Goal: Find specific page/section: Find specific page/section

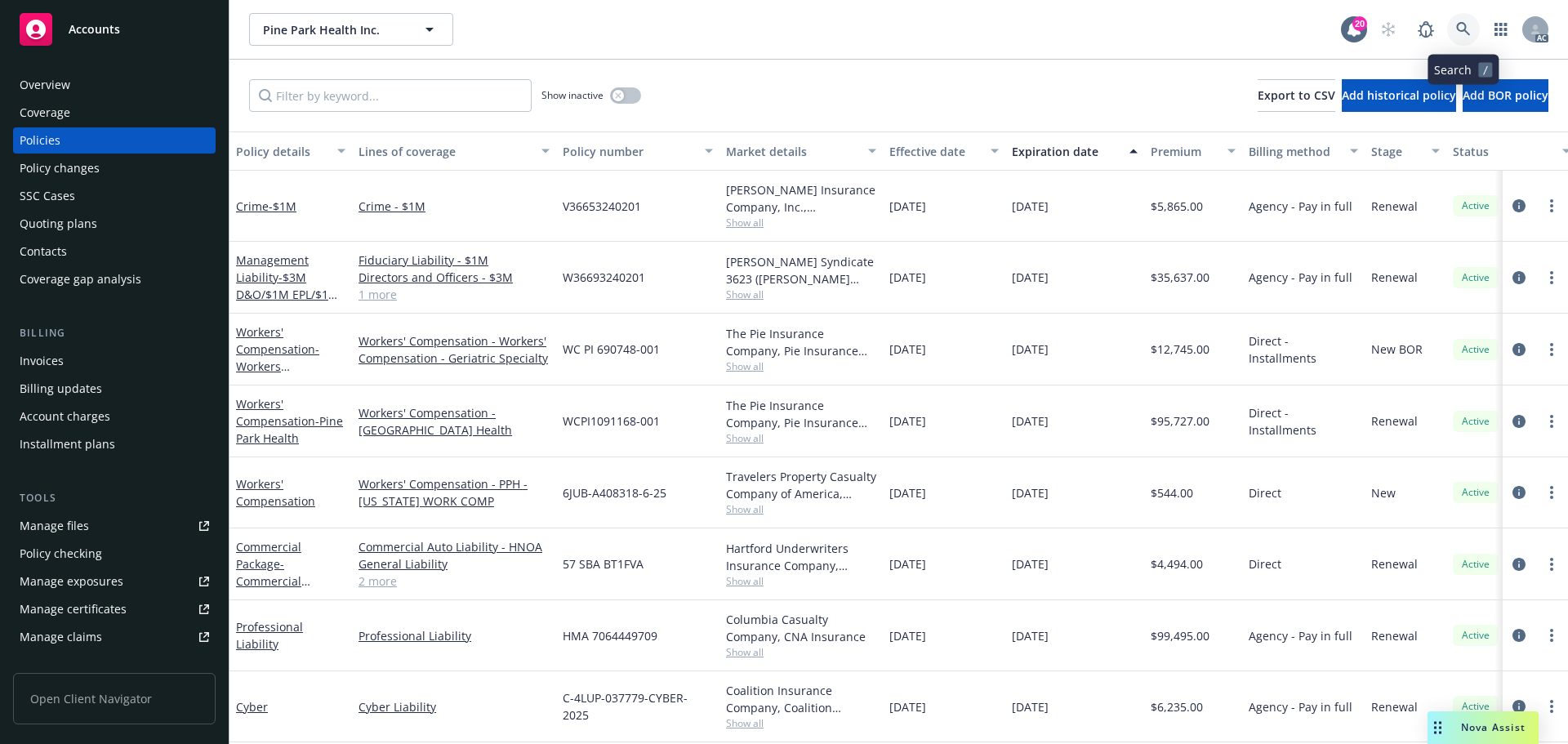
click at [1470, 22] on icon at bounding box center [1464, 30] width 15 height 15
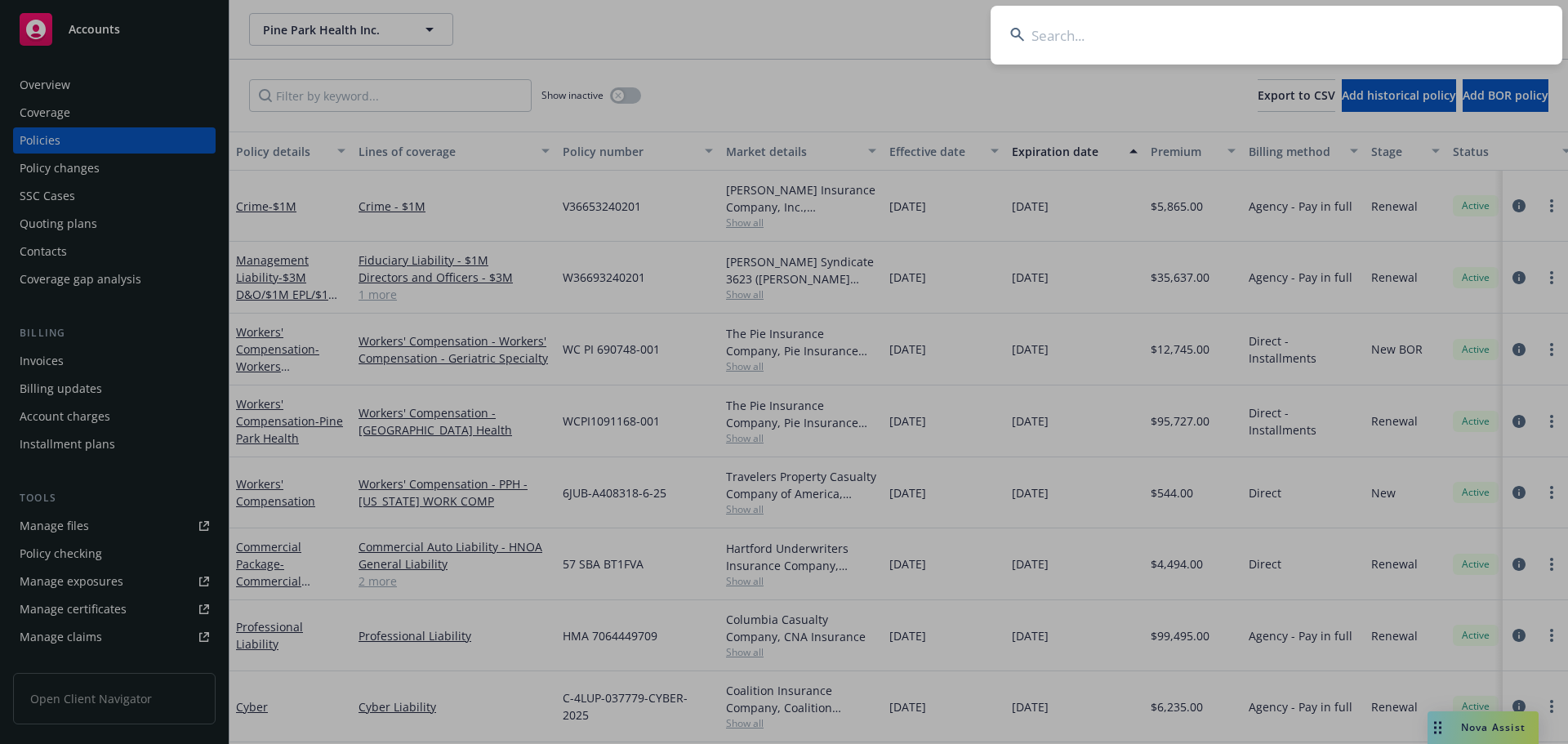
click at [1226, 31] on input at bounding box center [1277, 35] width 572 height 59
paste input "Dailycolors Health"
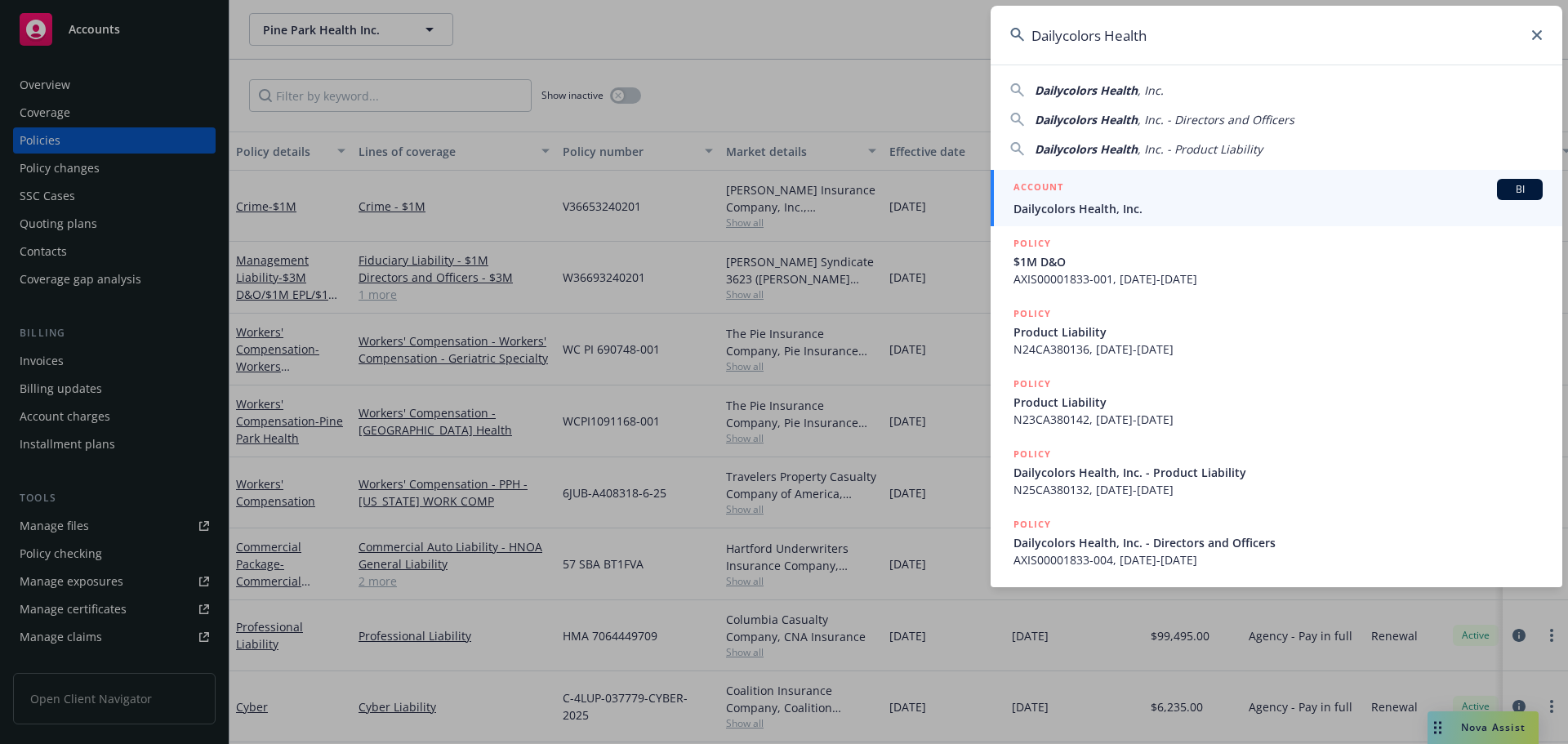
type input "Dailycolors Health"
click at [1169, 203] on span "Dailycolors Health, Inc." at bounding box center [1279, 208] width 530 height 18
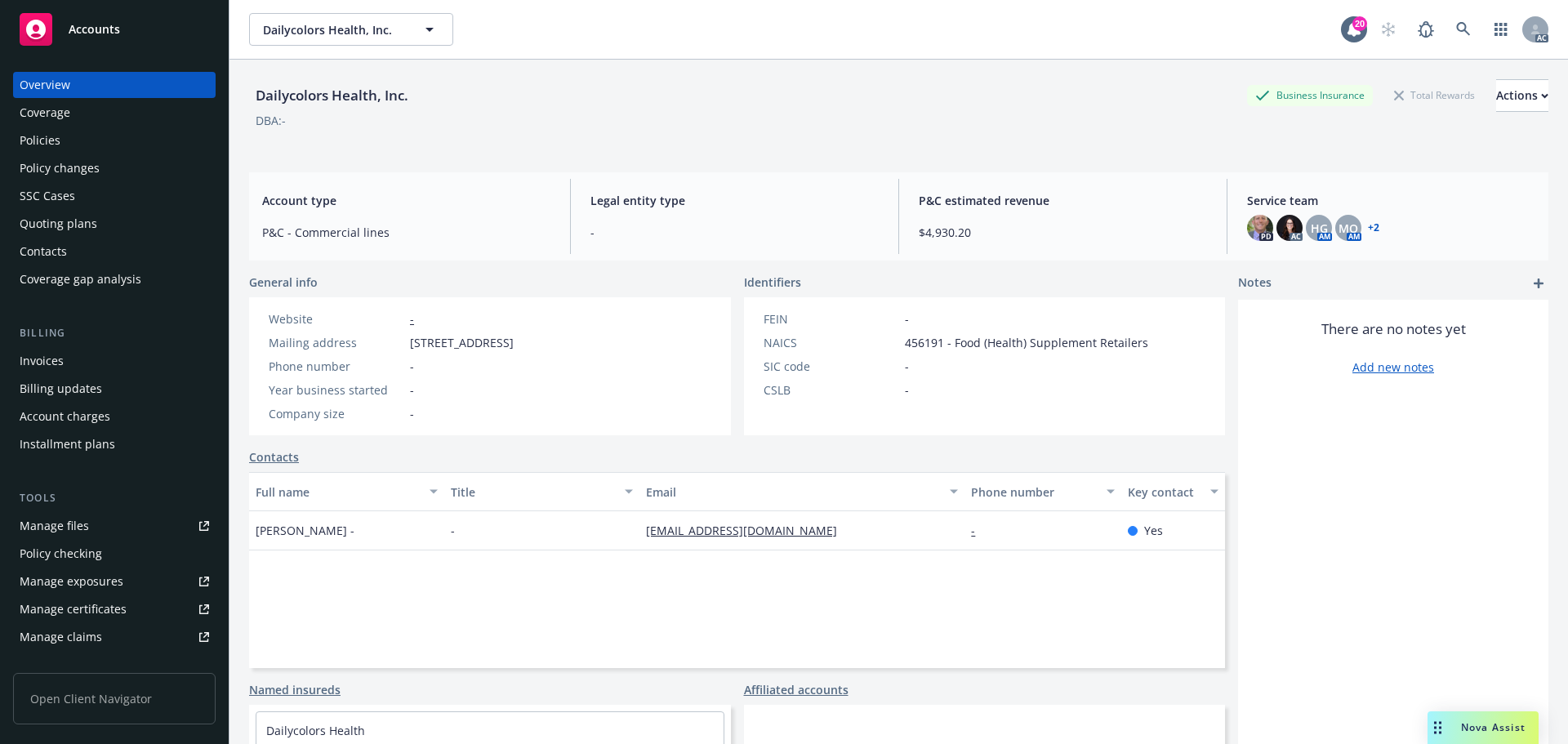
click at [81, 146] on div "Policies" at bounding box center [114, 140] width 190 height 26
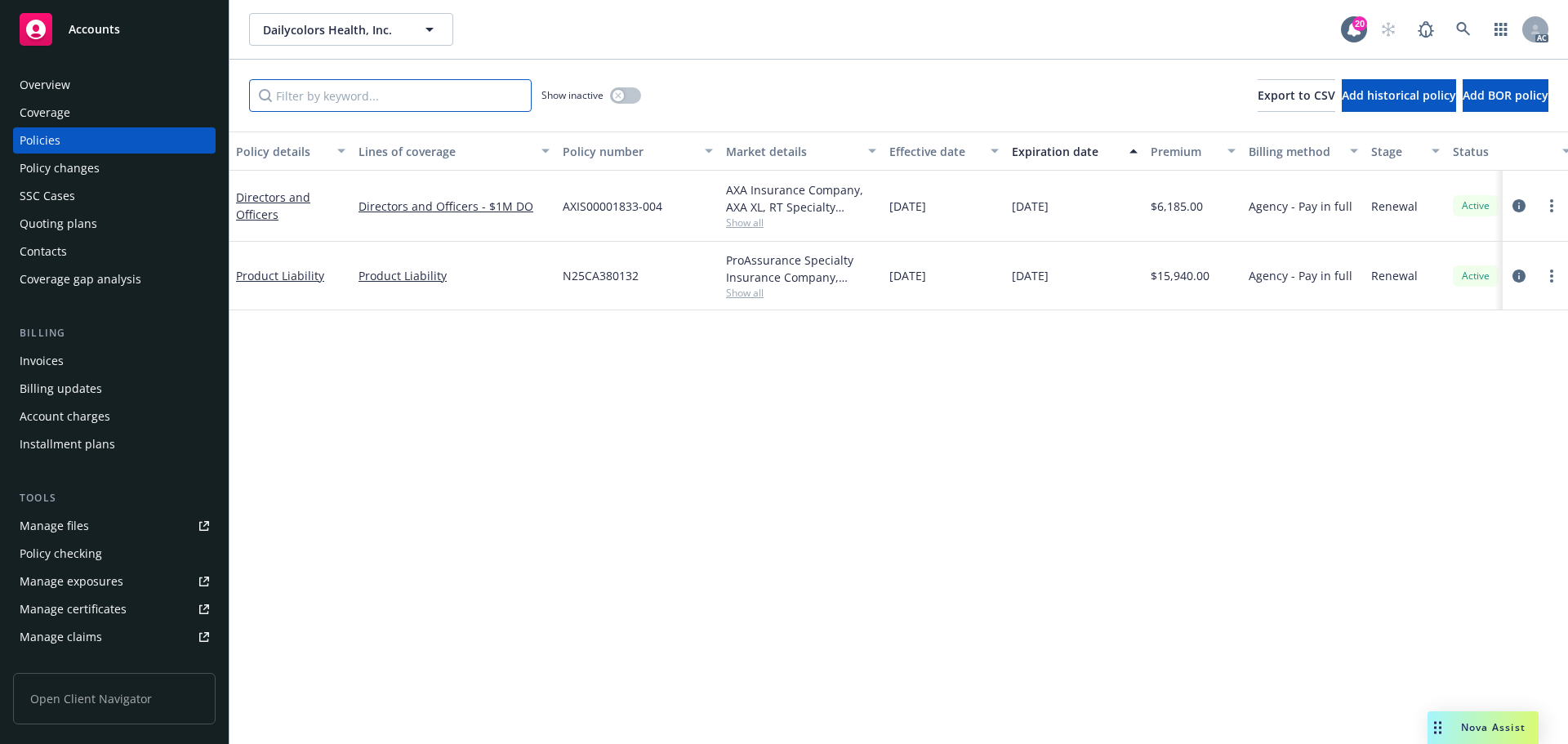
click at [473, 96] on input "Filter by keyword..." at bounding box center [390, 95] width 283 height 32
paste input "N25CA380132"
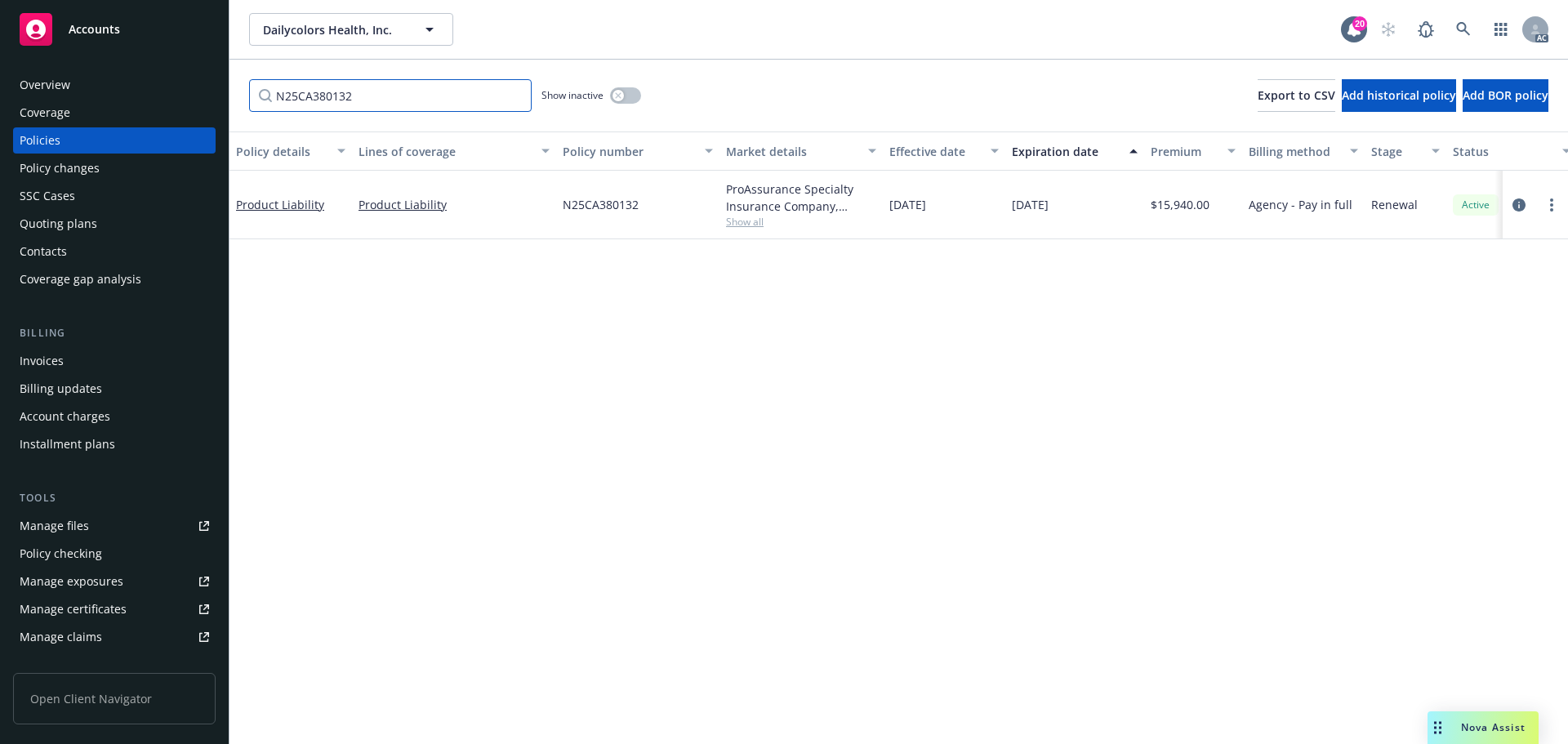
type input "N25CA380132"
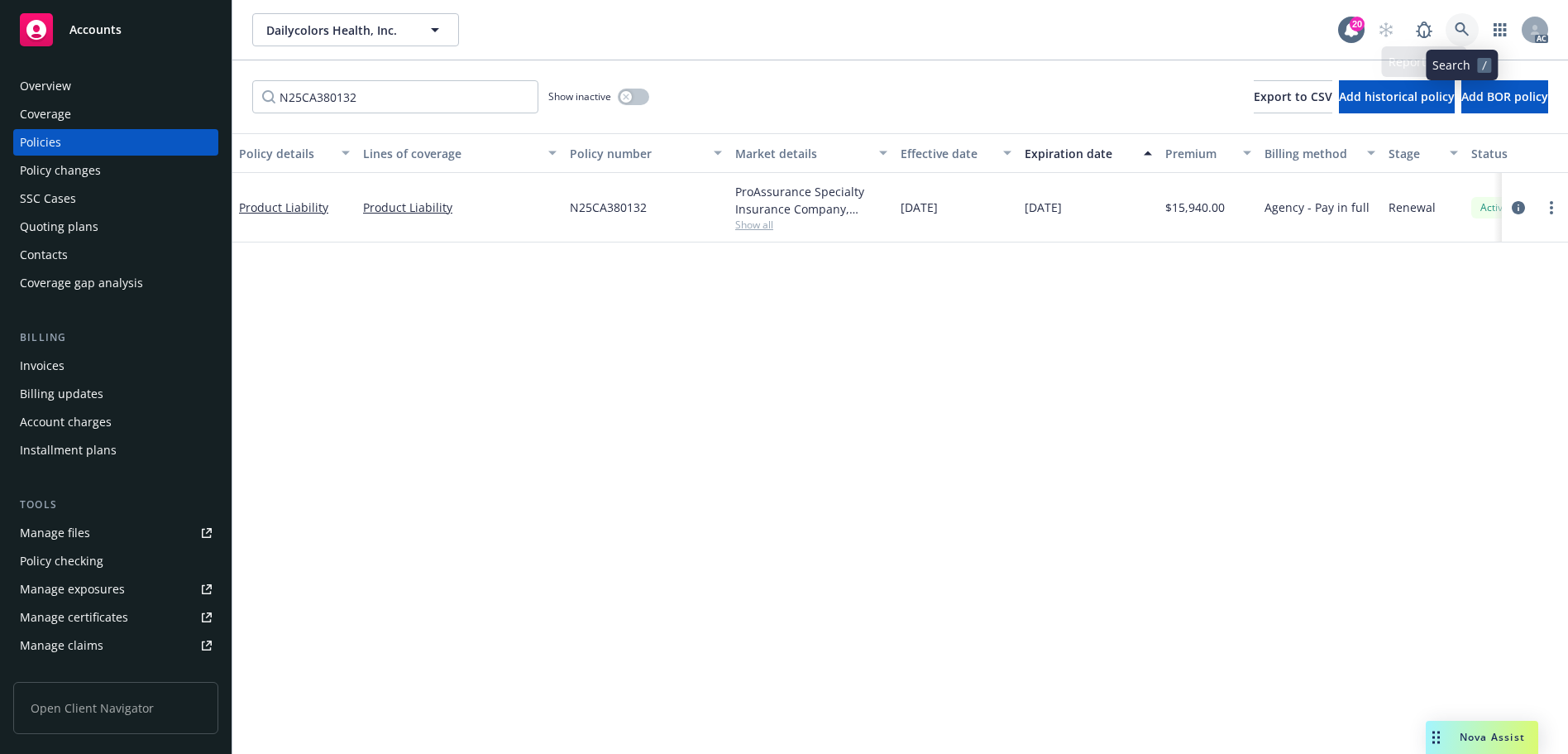
click at [1473, 29] on link at bounding box center [1462, 29] width 33 height 33
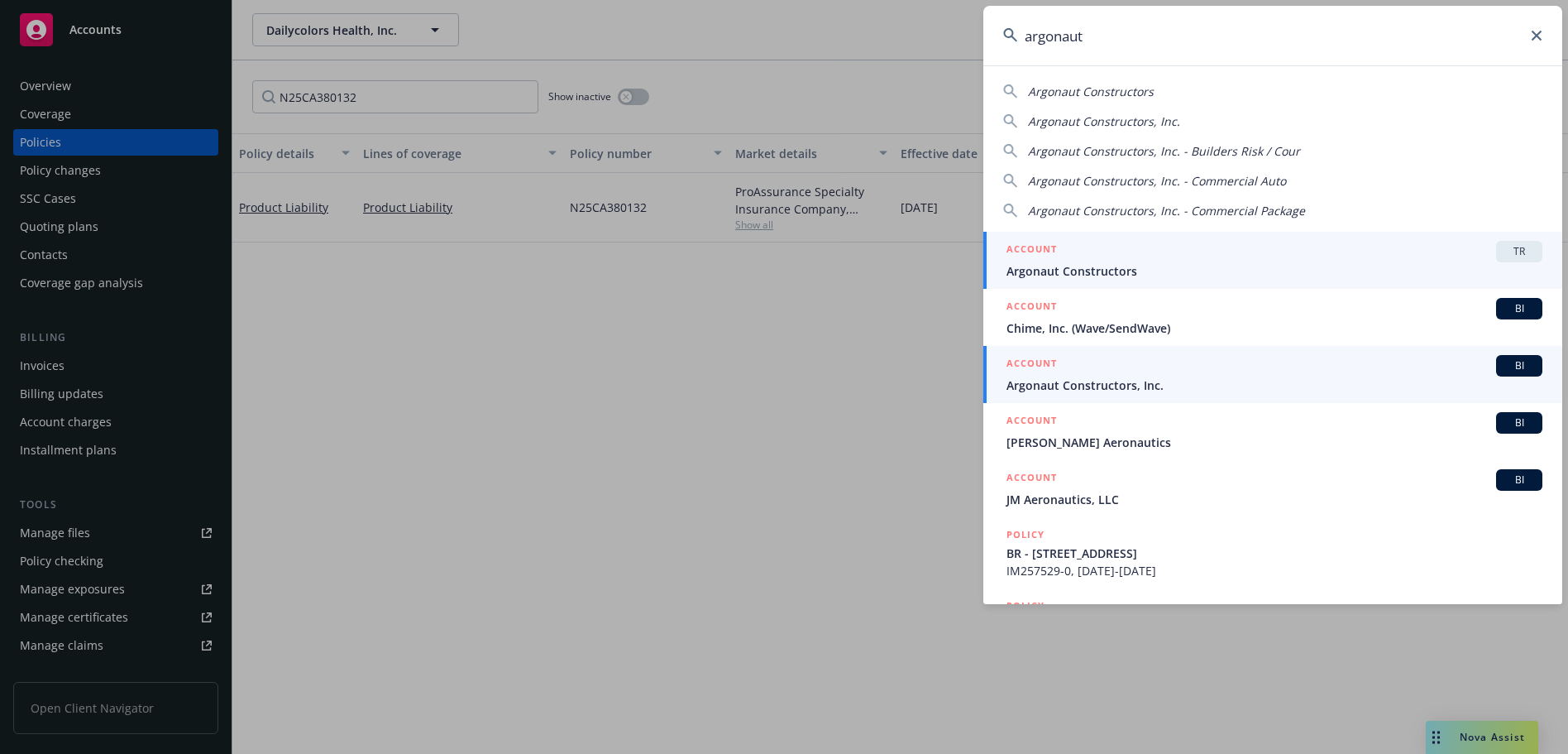
type input "argonaut"
click at [1179, 374] on div "ACCOUNT BI" at bounding box center [1274, 365] width 536 height 22
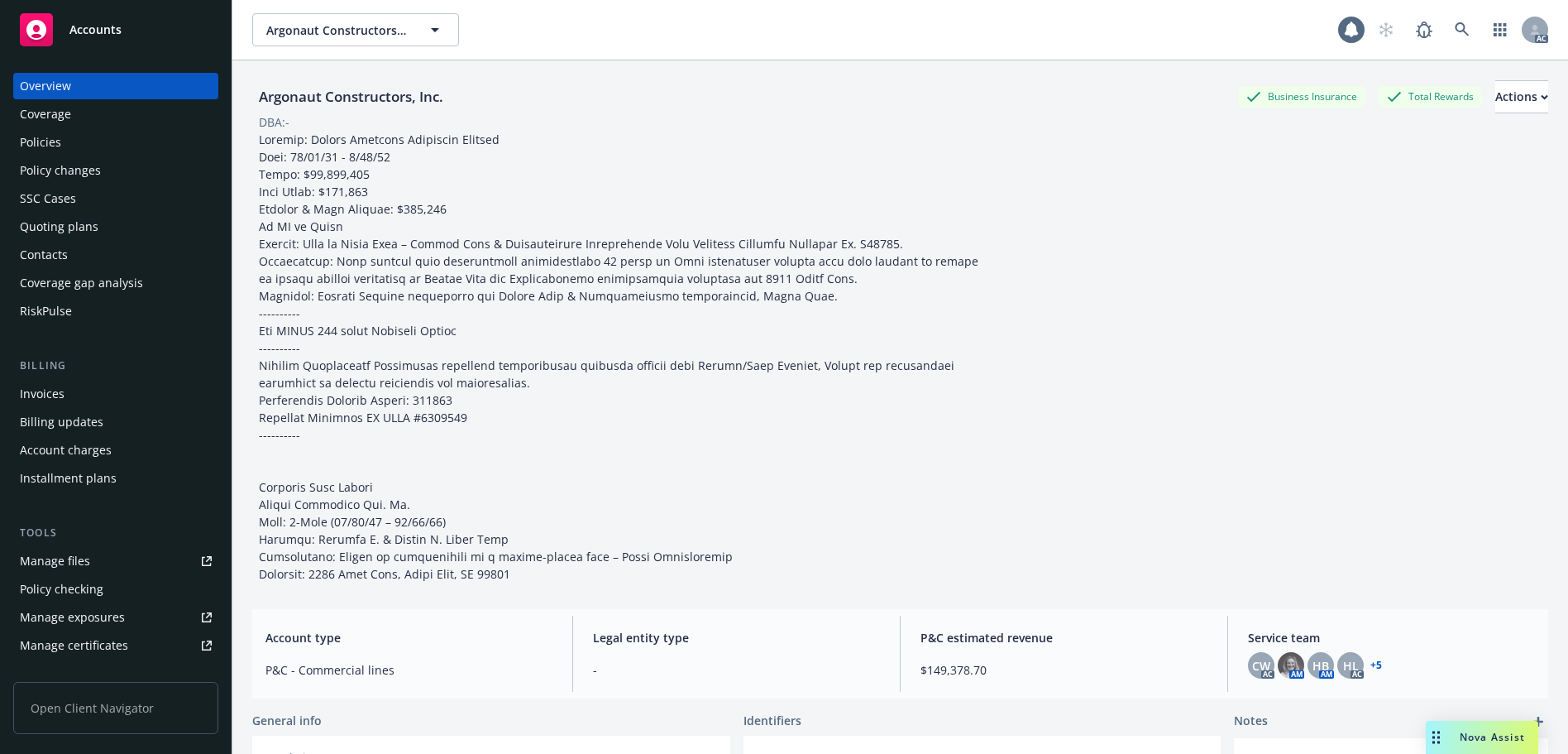
click at [77, 406] on div "Invoices" at bounding box center [115, 393] width 192 height 26
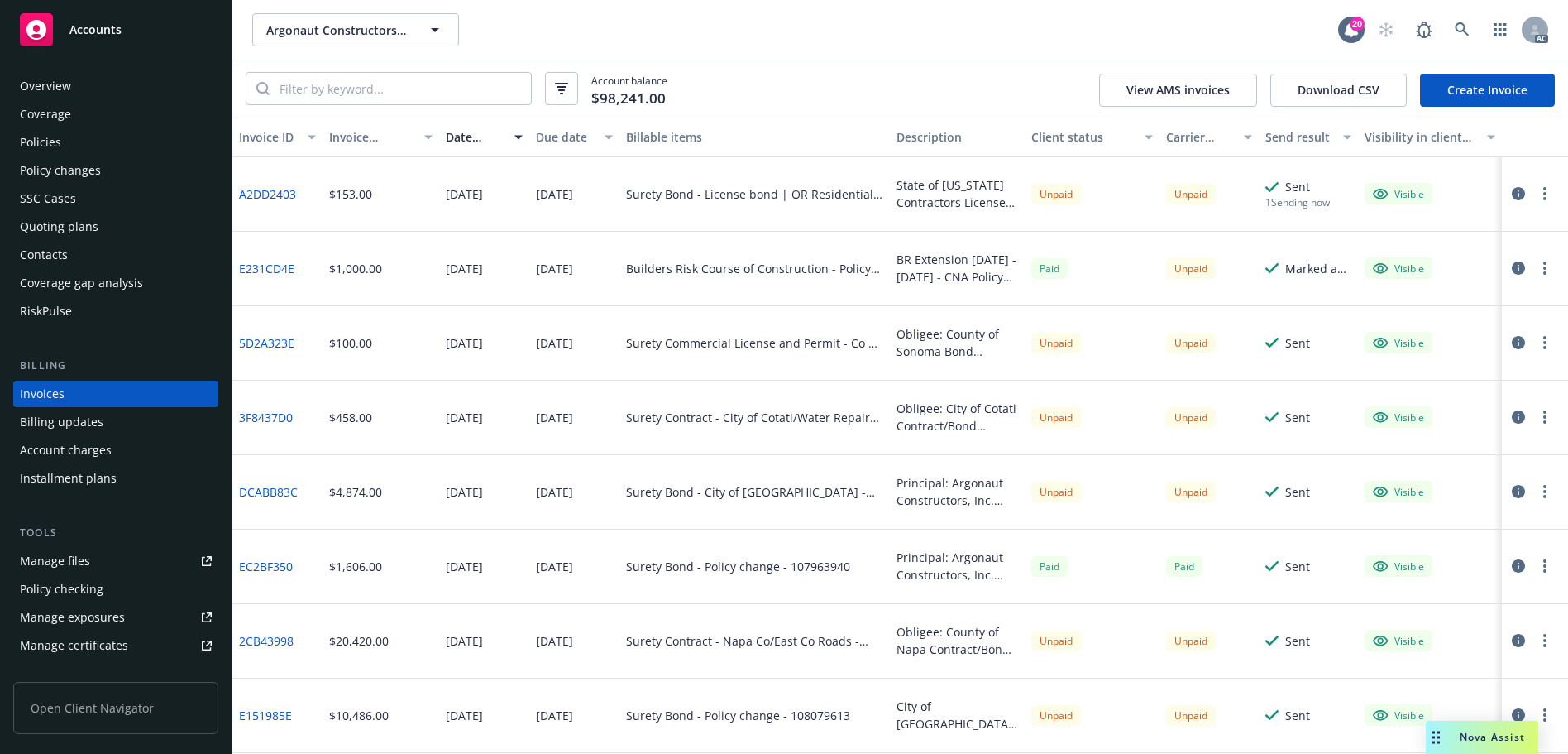
click at [602, 32] on div "Argonaut Constructors, Inc. Argonaut Constructors, Inc." at bounding box center [795, 29] width 1086 height 33
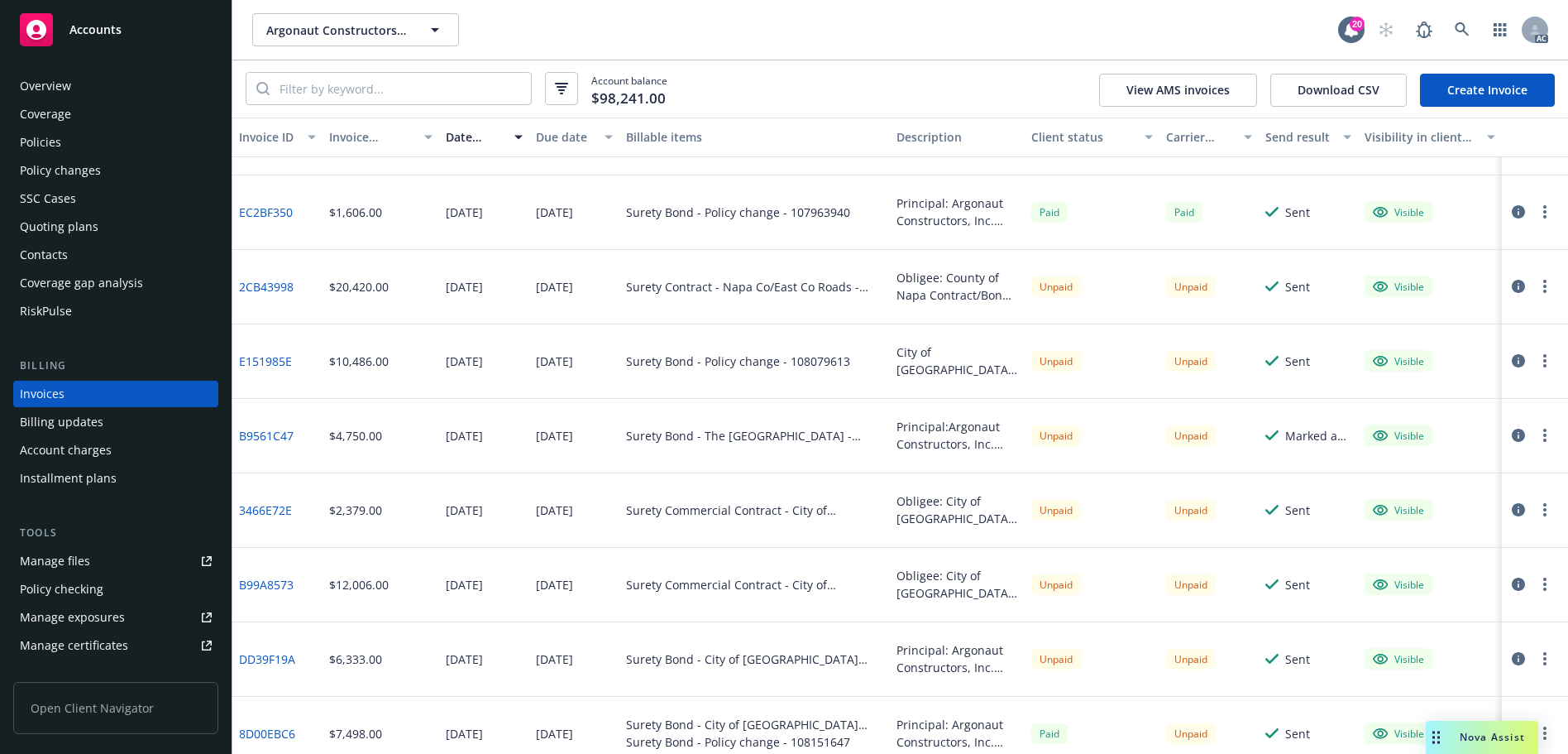
click at [790, 39] on div "Argonaut Constructors, Inc. Argonaut Constructors, Inc." at bounding box center [795, 29] width 1086 height 33
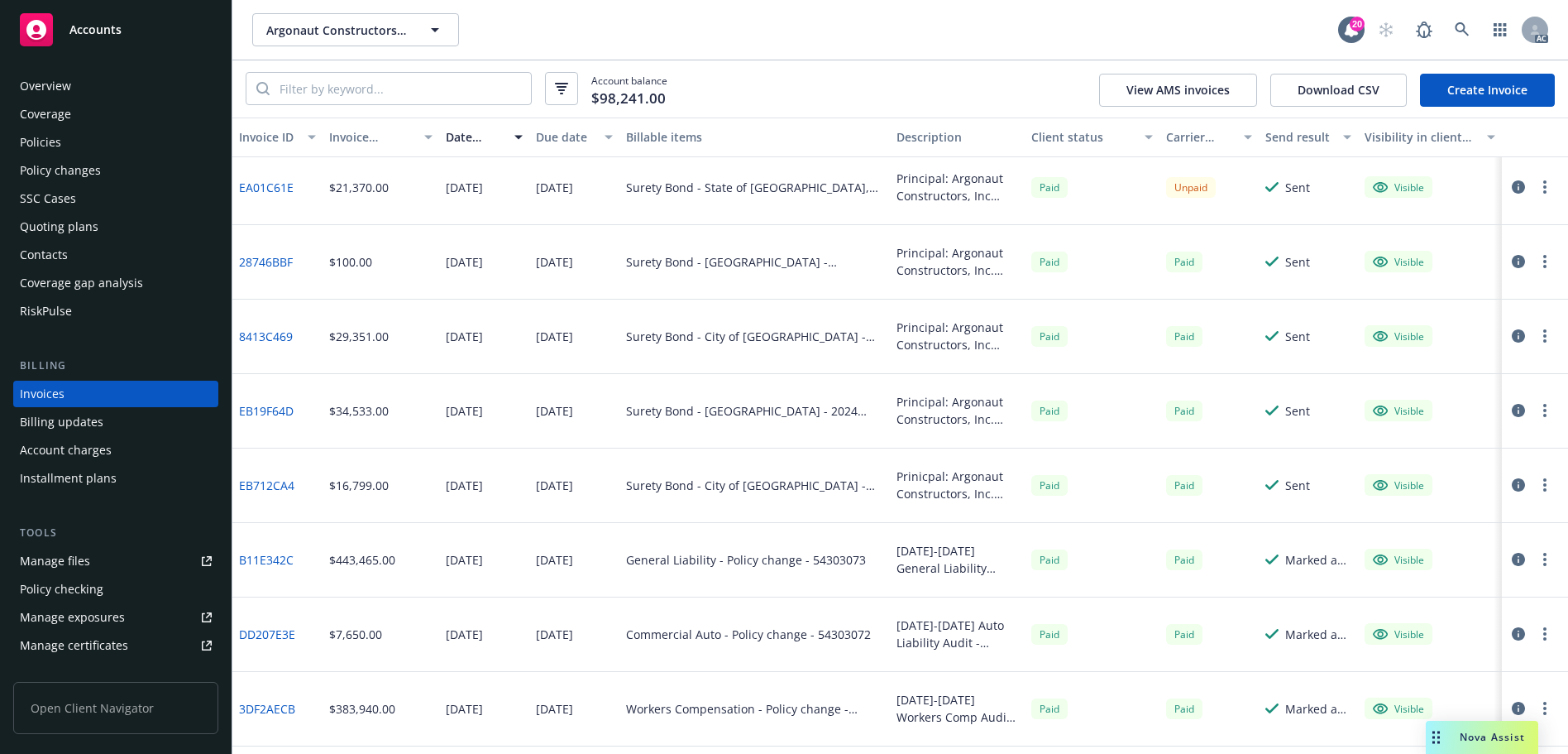
scroll to position [1844, 0]
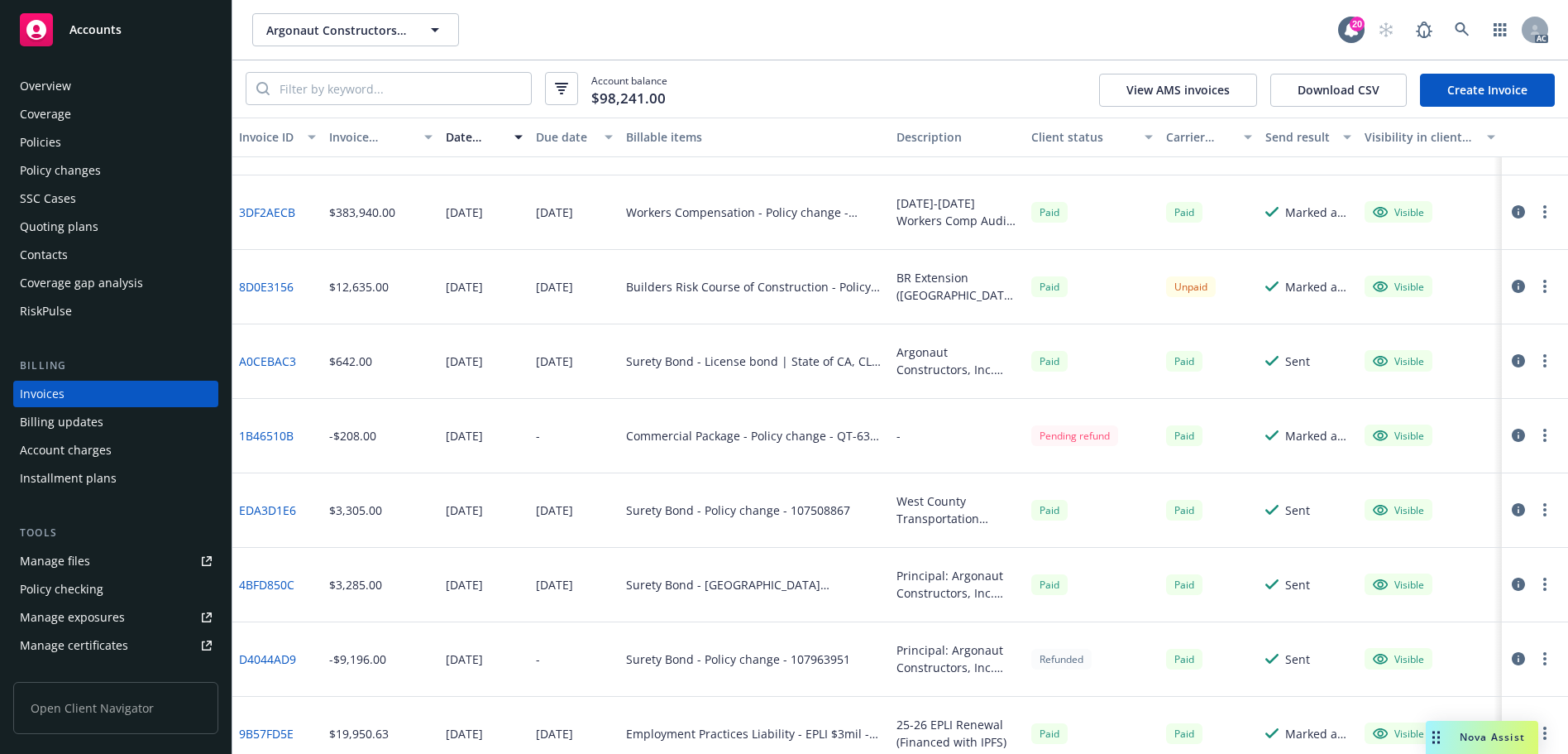
click at [46, 144] on div "Policies" at bounding box center [40, 142] width 41 height 26
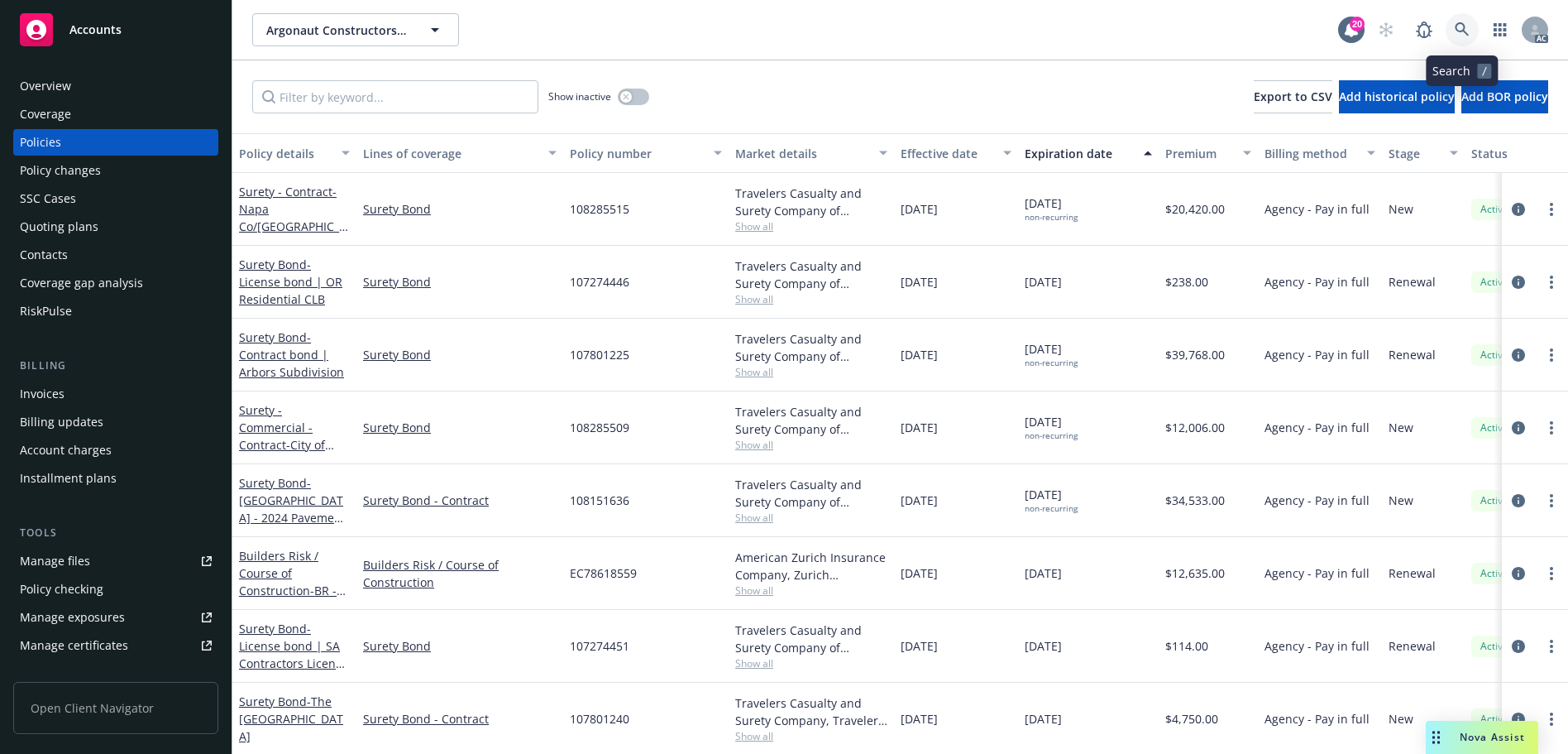
click at [1458, 27] on icon at bounding box center [1462, 30] width 15 height 15
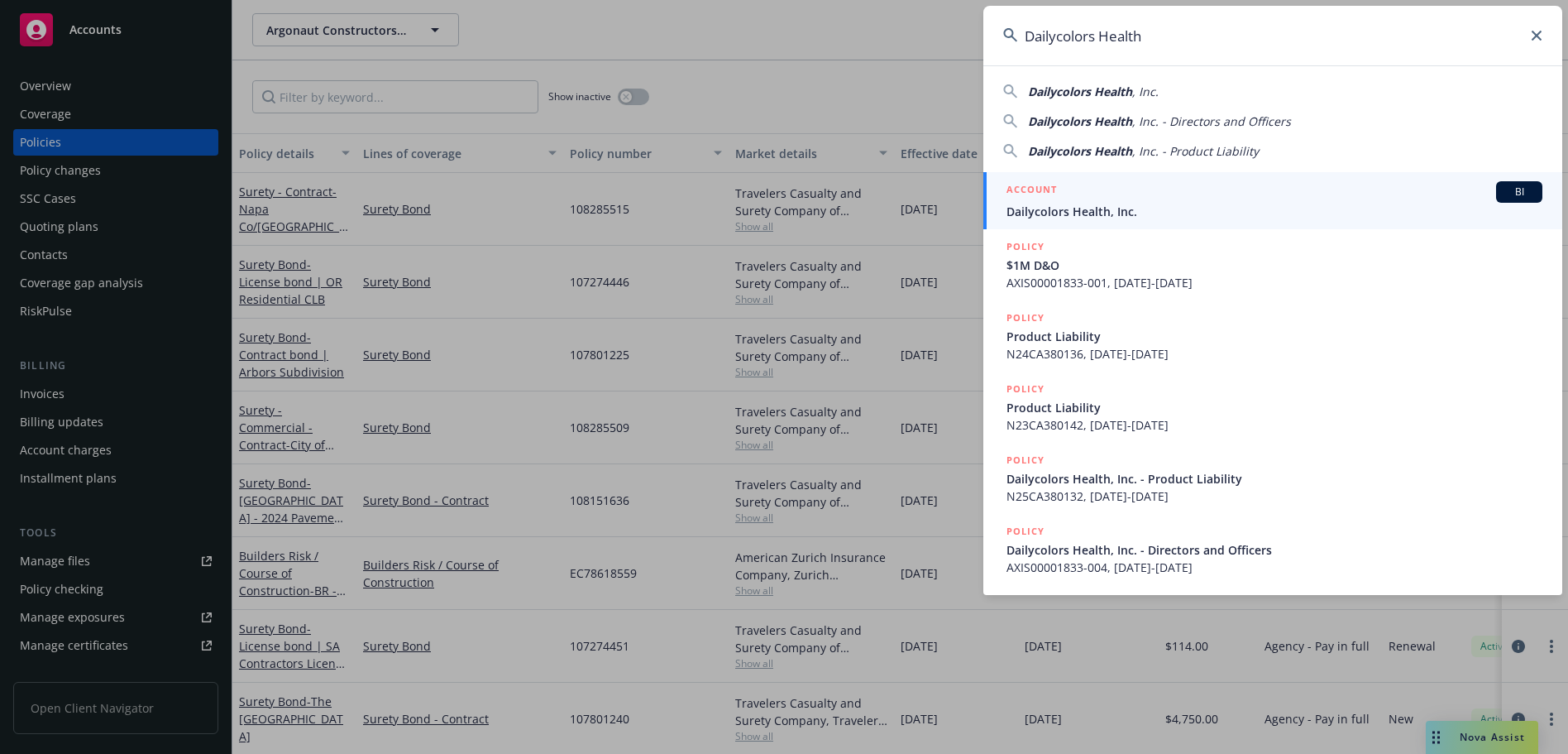
type input "Dailycolors Health"
click at [1136, 214] on span "Dailycolors Health, Inc." at bounding box center [1274, 211] width 536 height 18
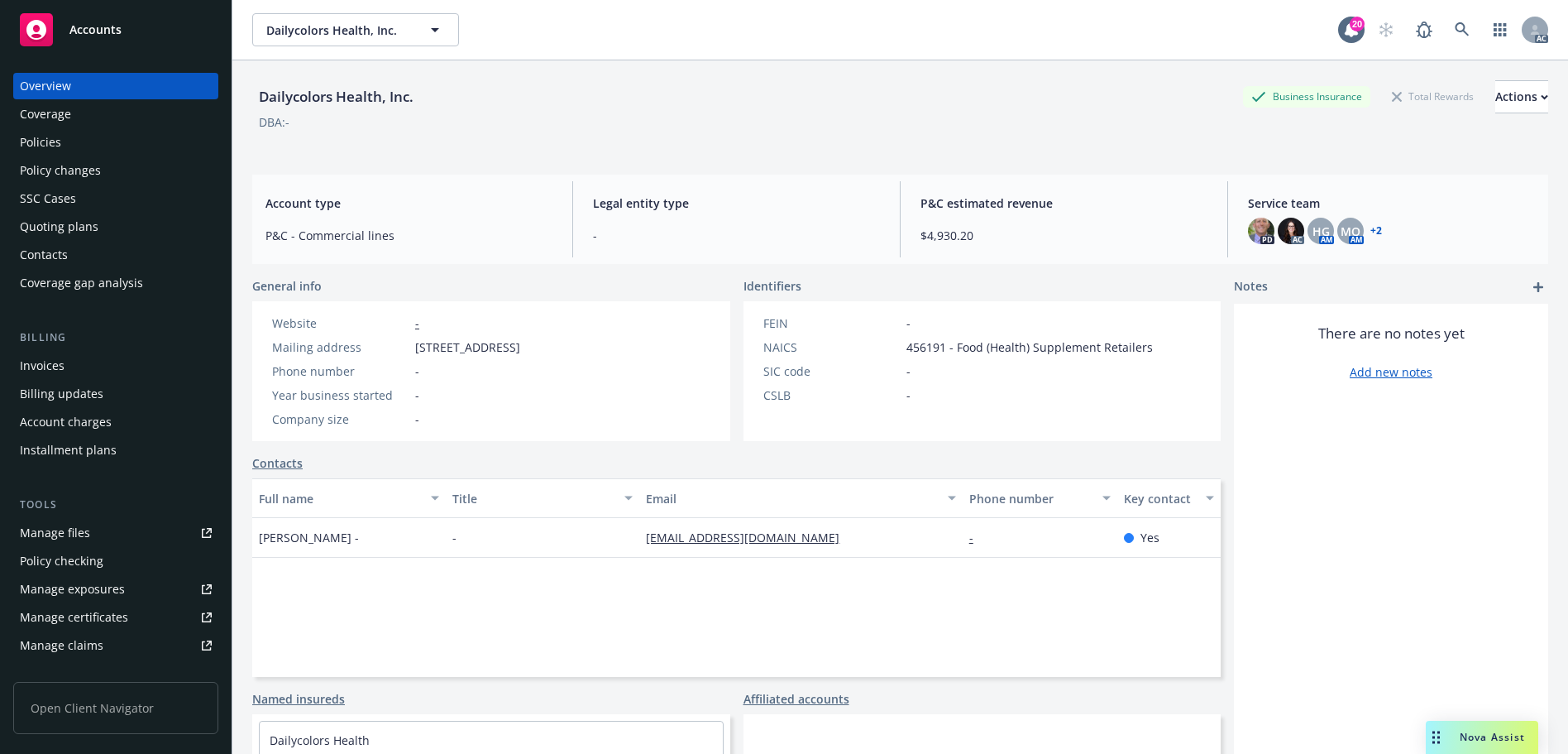
click at [105, 146] on div "Policies" at bounding box center [115, 142] width 192 height 26
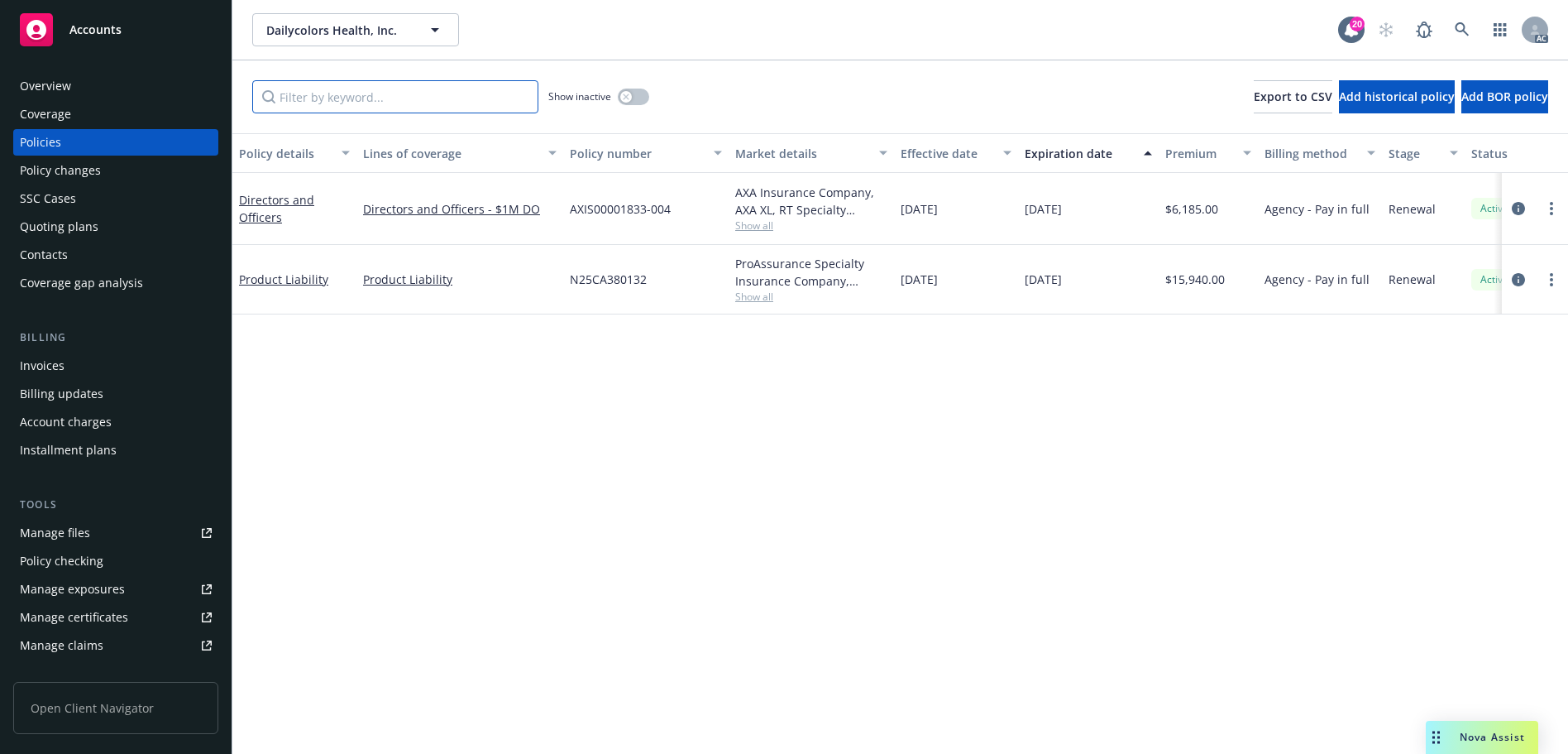
click at [408, 102] on input "Filter by keyword..." at bounding box center [395, 96] width 286 height 33
paste input "N25CA380132"
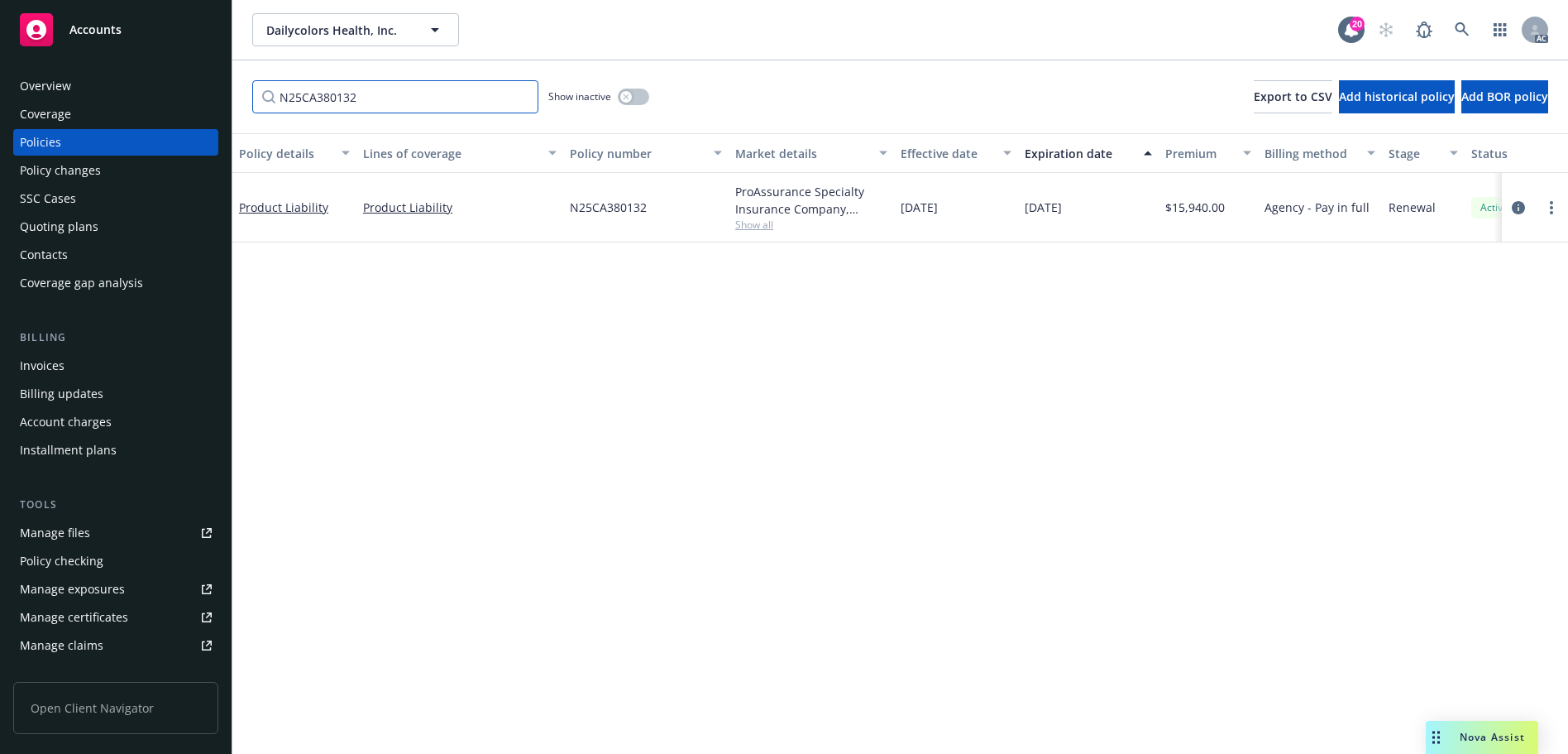
type input "N25CA380132"
click at [450, 101] on input "N25CA380132" at bounding box center [395, 96] width 286 height 33
click at [1466, 25] on icon at bounding box center [1462, 30] width 15 height 15
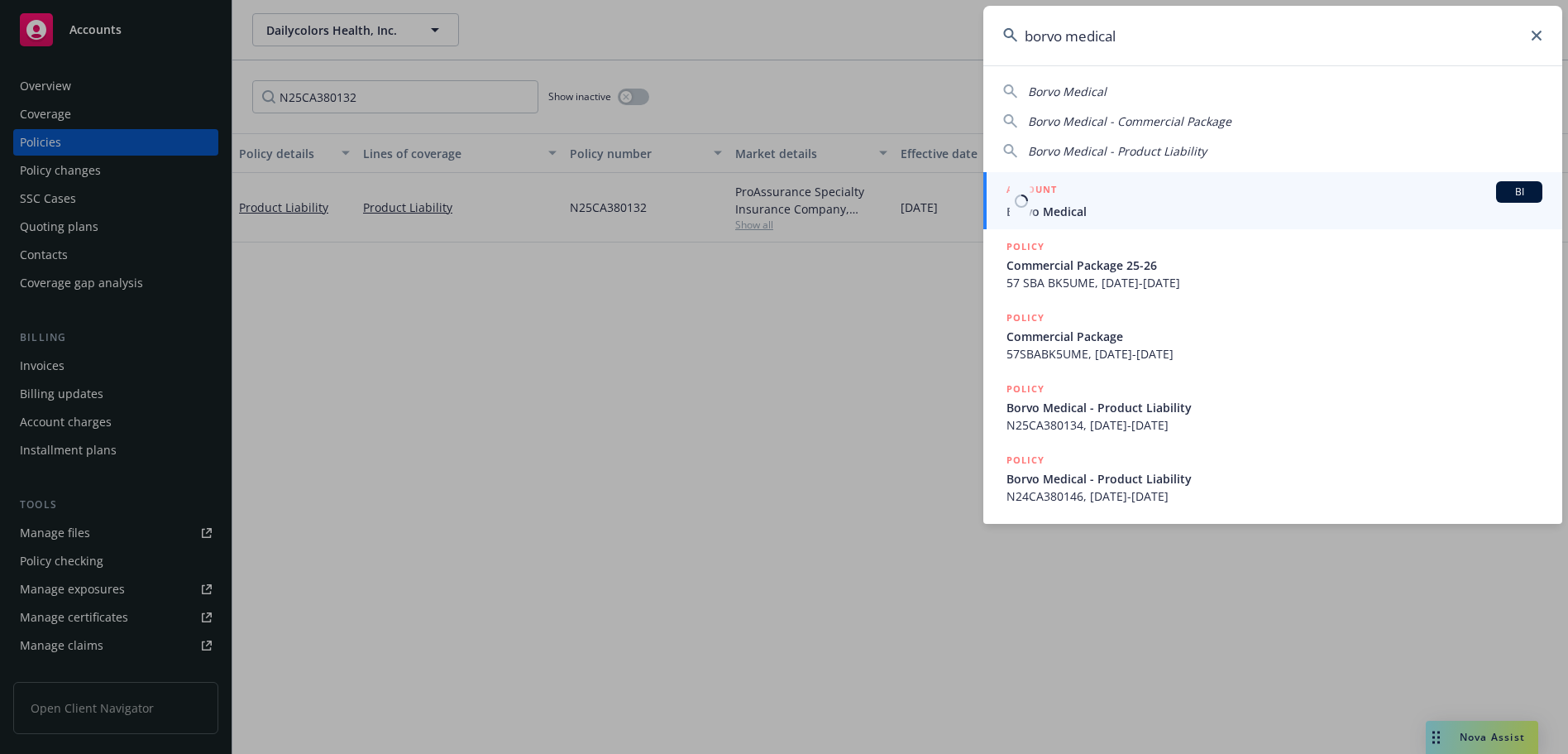
type input "borvo medical"
click at [1115, 206] on span "Borvo Medical" at bounding box center [1274, 211] width 536 height 18
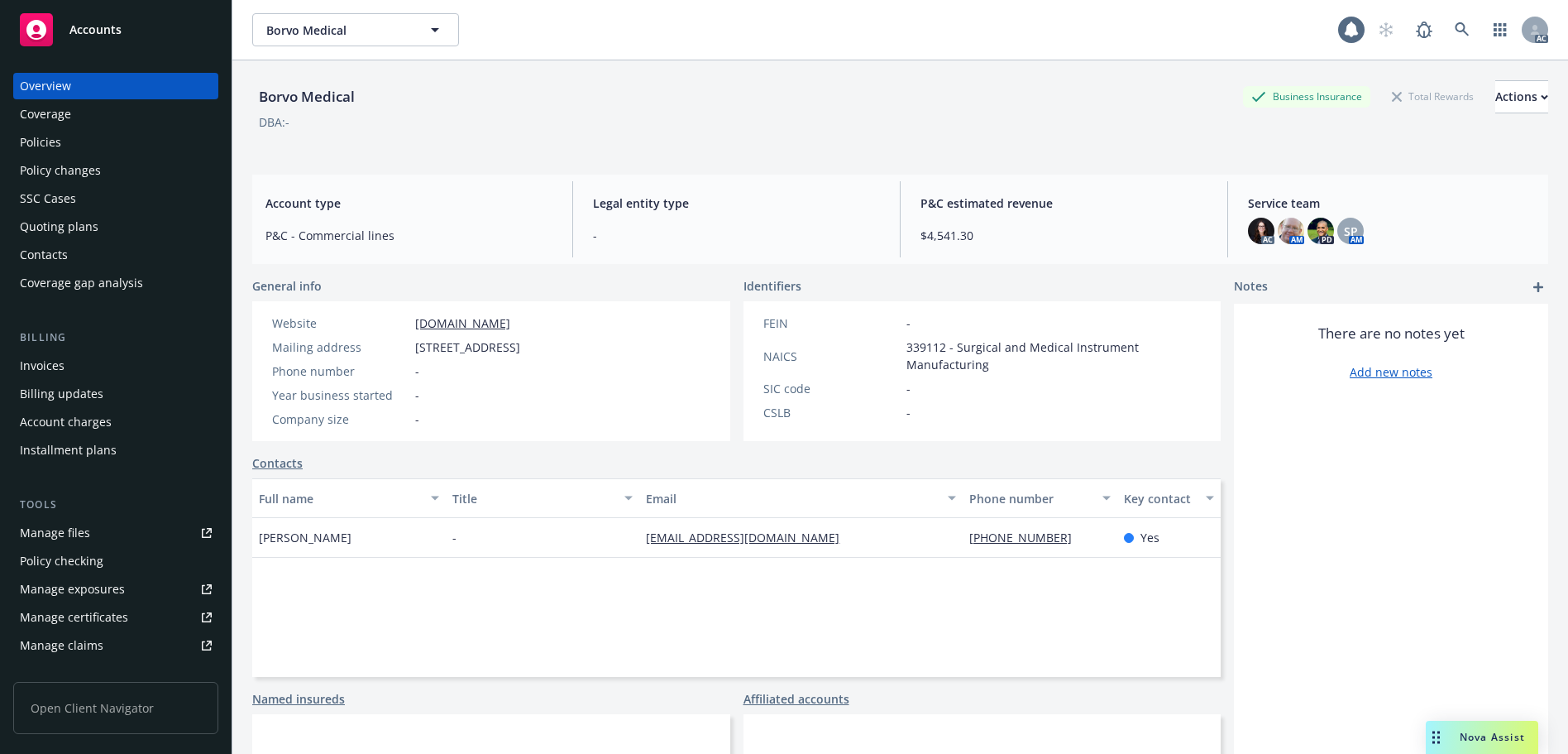
click at [54, 147] on div "Policies" at bounding box center [40, 142] width 41 height 26
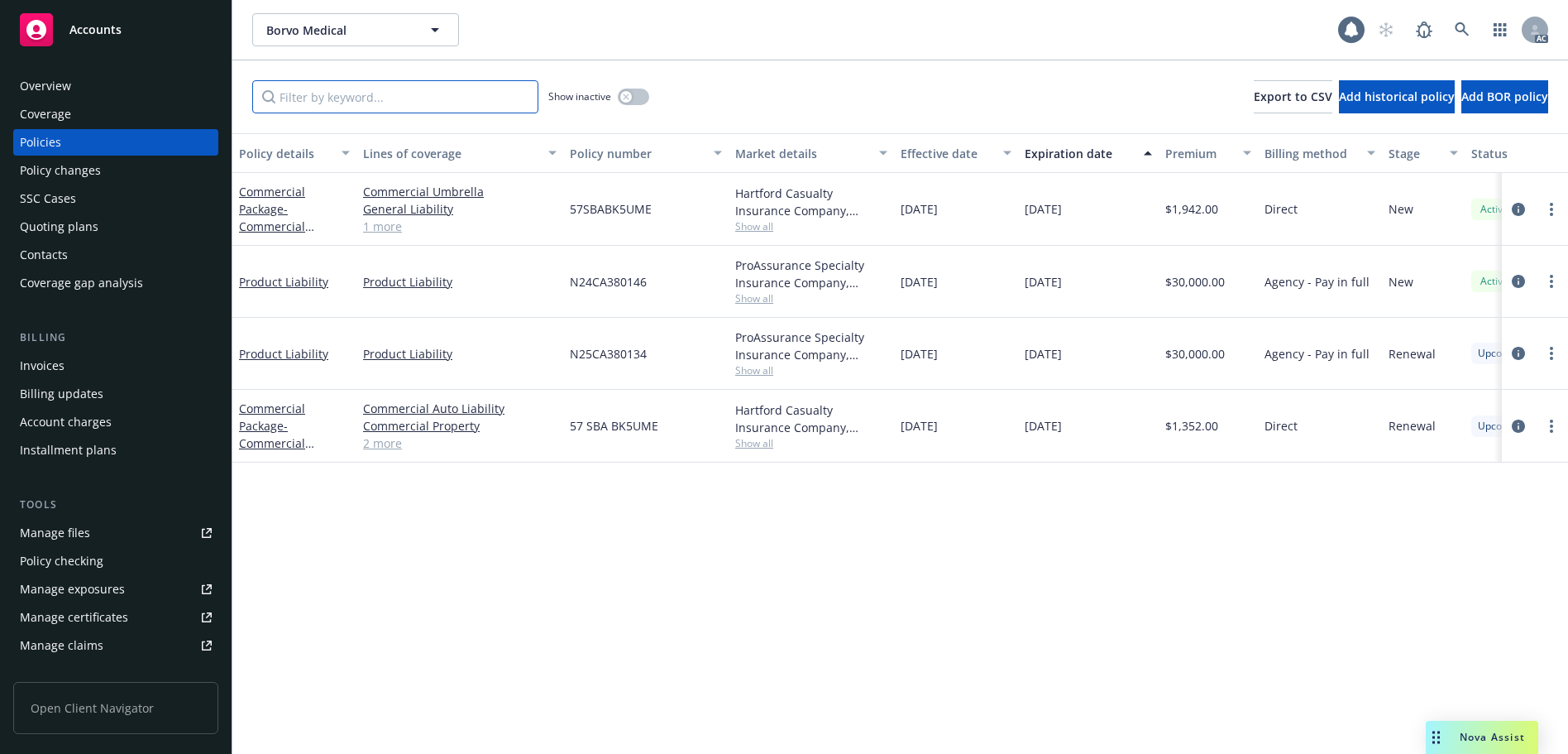
click at [442, 98] on input "Filter by keyword..." at bounding box center [395, 96] width 286 height 33
paste input "N25CA380134"
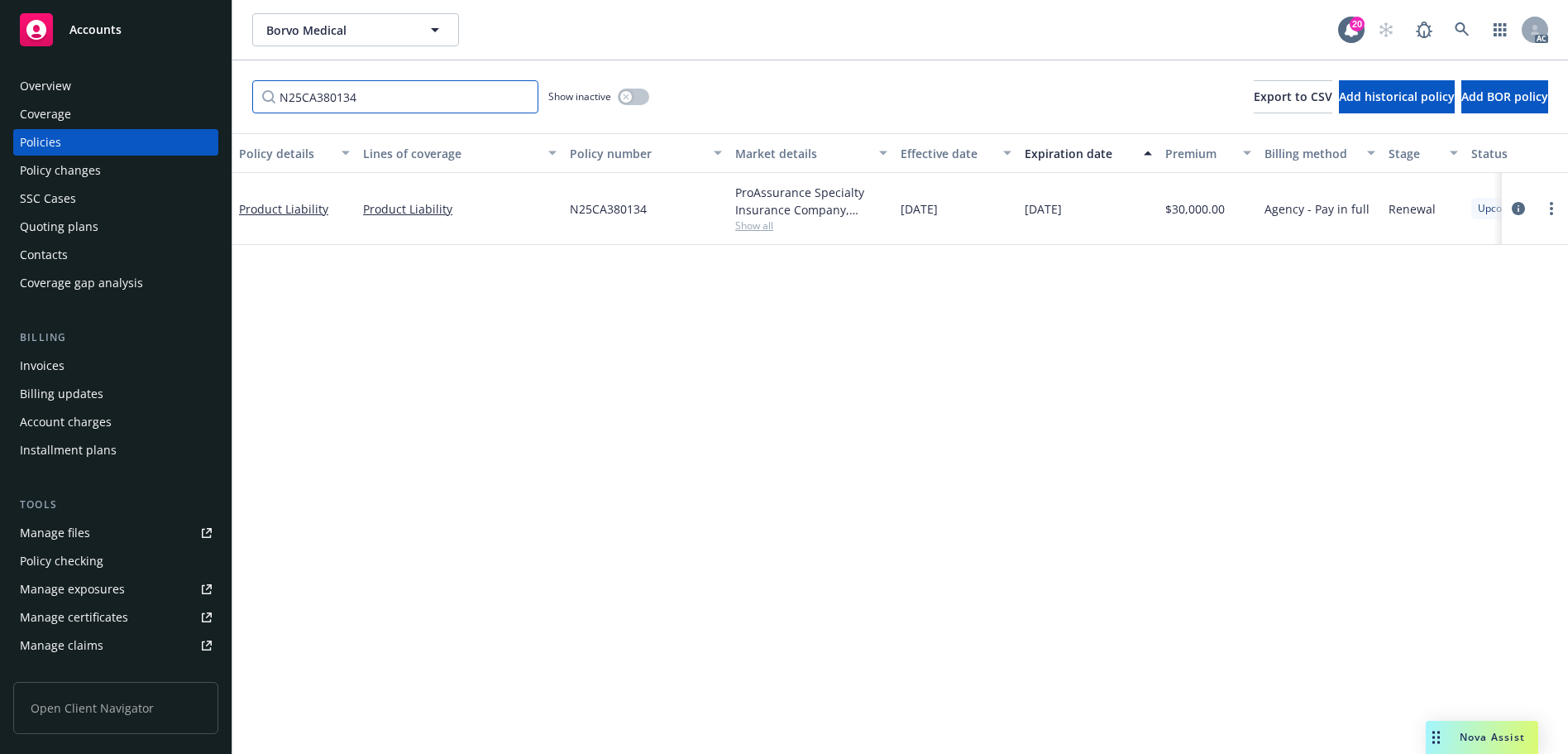
type input "N25CA380134"
click at [1473, 27] on link at bounding box center [1462, 29] width 33 height 33
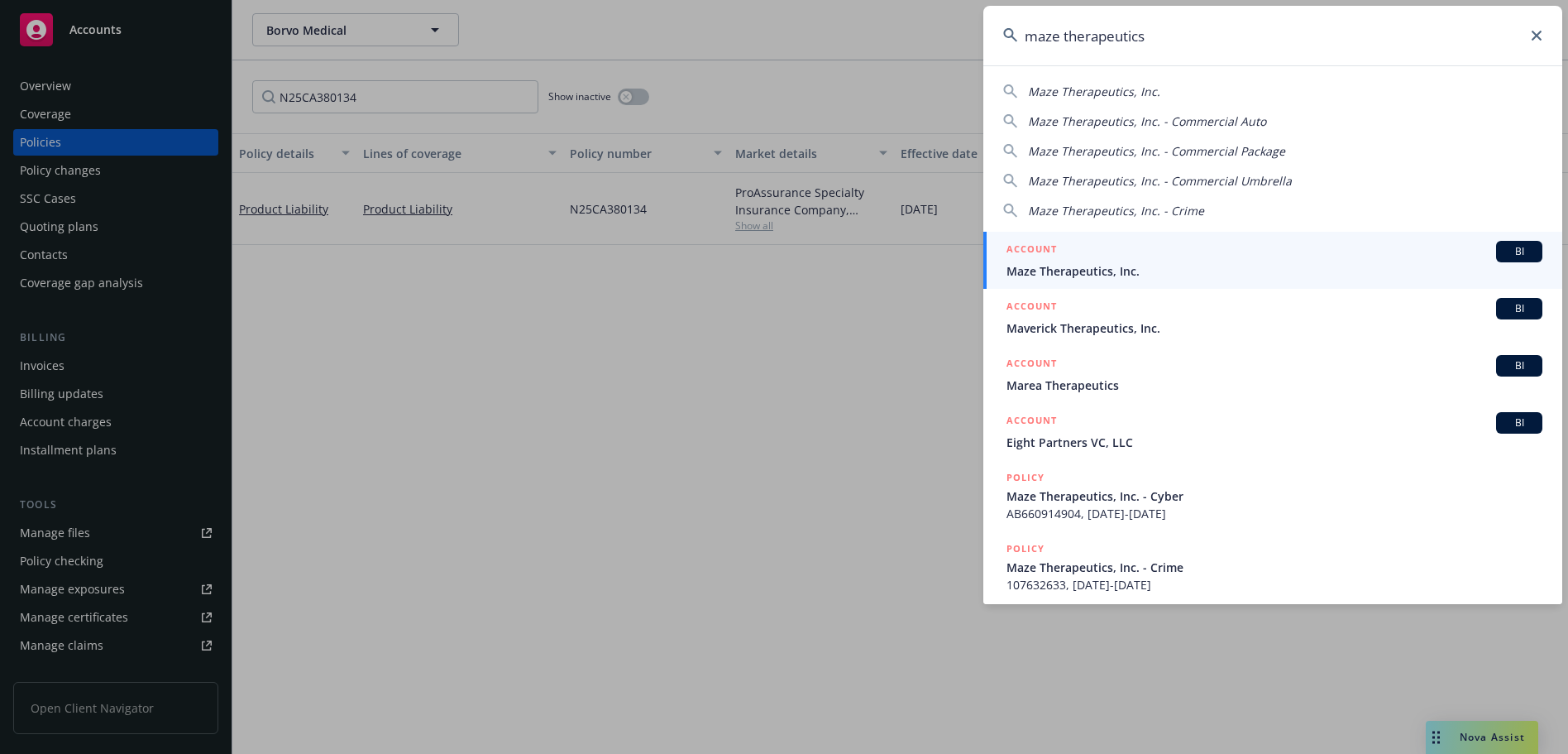
type input "maze therapeutics"
click at [1192, 264] on span "Maze Therapeutics, Inc." at bounding box center [1274, 271] width 536 height 18
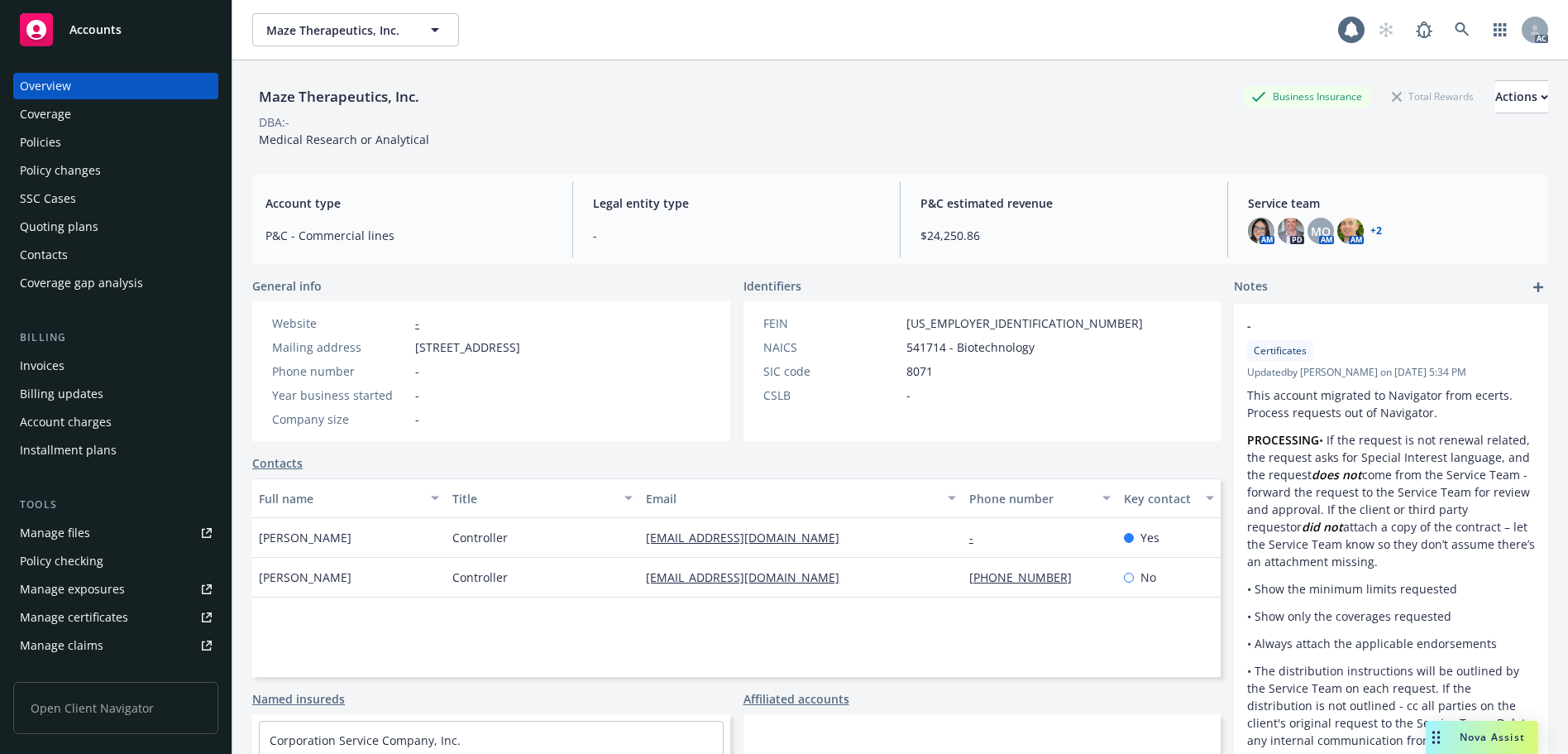
click at [128, 130] on div "Policies" at bounding box center [115, 142] width 192 height 26
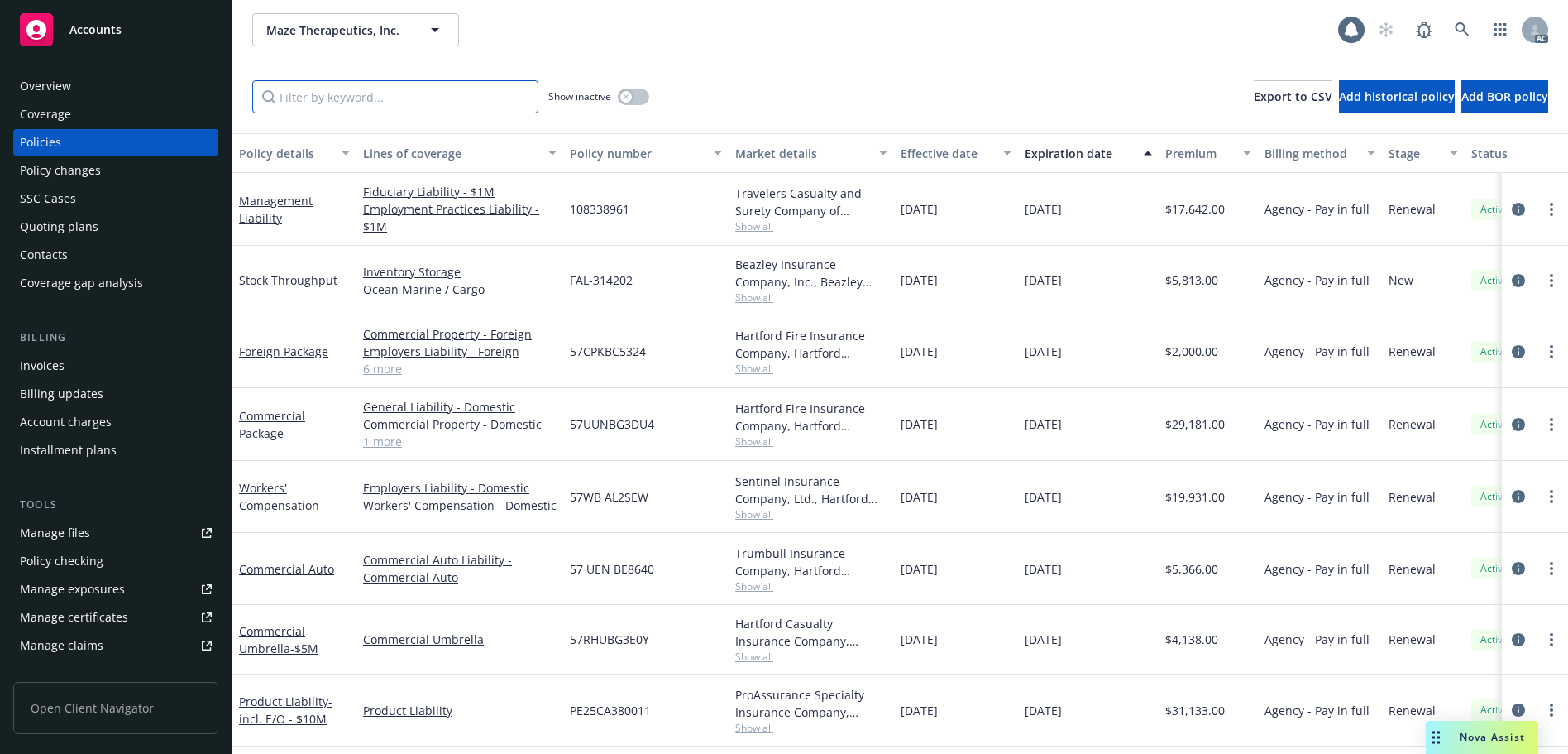
click at [328, 100] on input "Filter by keyword..." at bounding box center [395, 96] width 286 height 33
paste input "PE25CA380011"
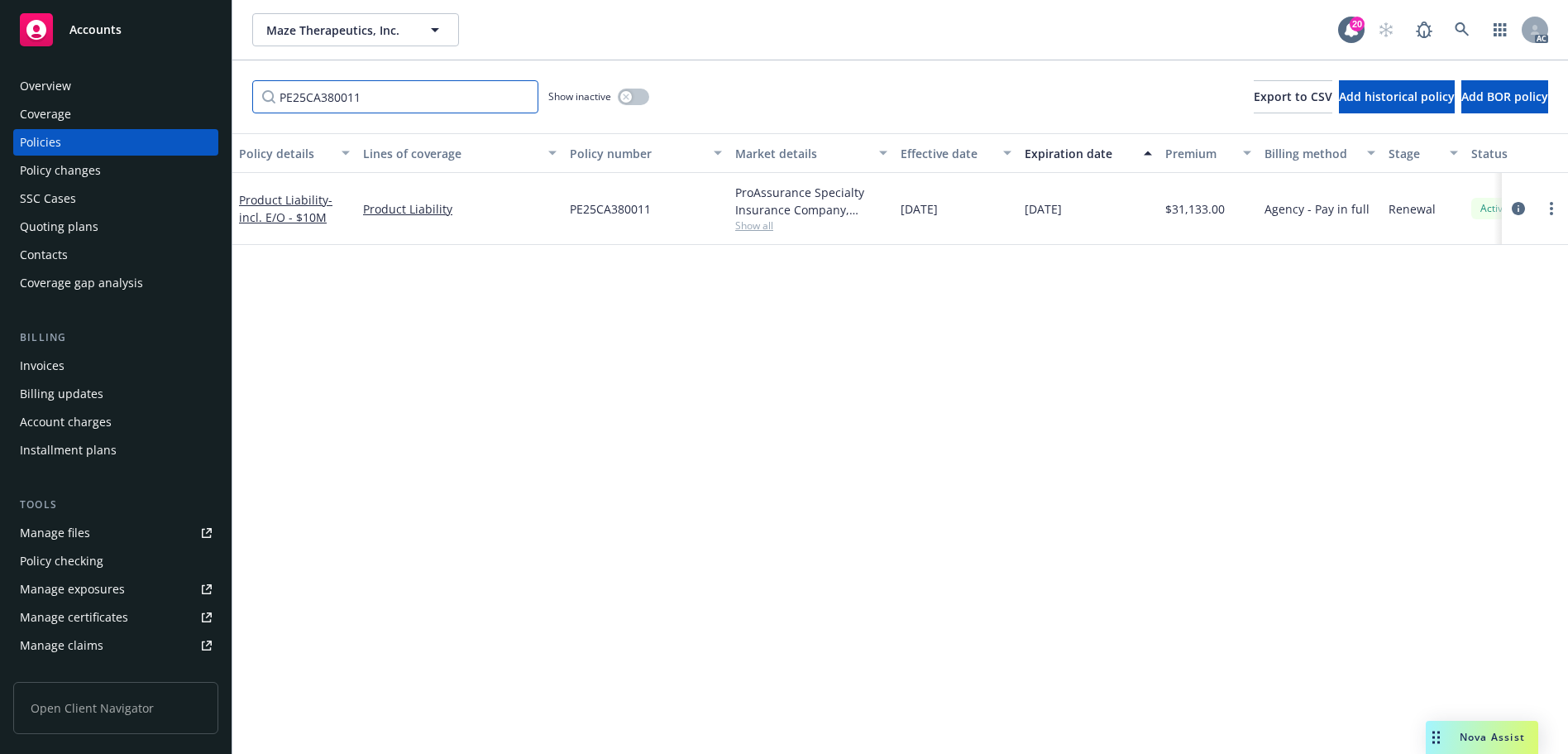
type input "PE25CA380011"
click at [627, 206] on span "PE25CA380011" at bounding box center [610, 209] width 81 height 18
click at [626, 206] on span "PE25CA380011" at bounding box center [610, 209] width 81 height 18
click at [686, 276] on div "Policy details Lines of coverage Policy number Market details Effective date Ex…" at bounding box center [900, 443] width 1336 height 621
